Goal: Transaction & Acquisition: Purchase product/service

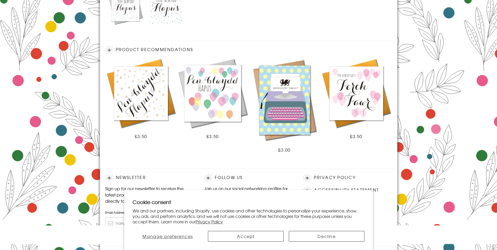
scroll to position [302, 0]
